Goal: Navigation & Orientation: Find specific page/section

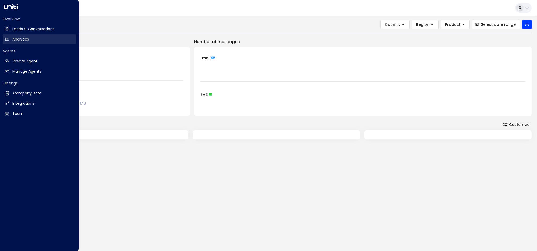
click at [17, 38] on h2 "Analytics" at bounding box center [20, 40] width 17 height 6
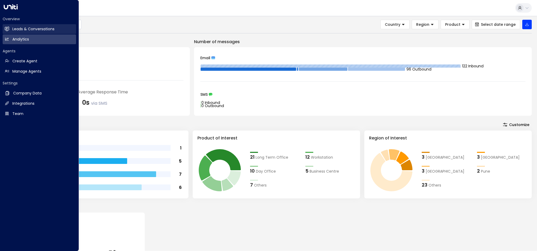
click at [29, 28] on h2 "Leads & Conversations" at bounding box center [33, 29] width 42 height 6
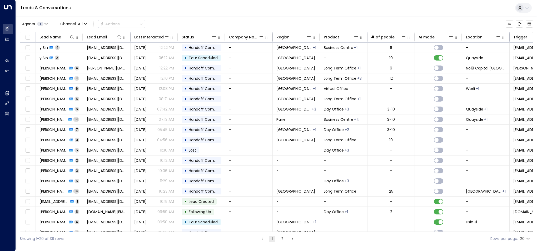
click at [282, 240] on button "2" at bounding box center [282, 239] width 6 height 6
